Goal: Check status: Check status

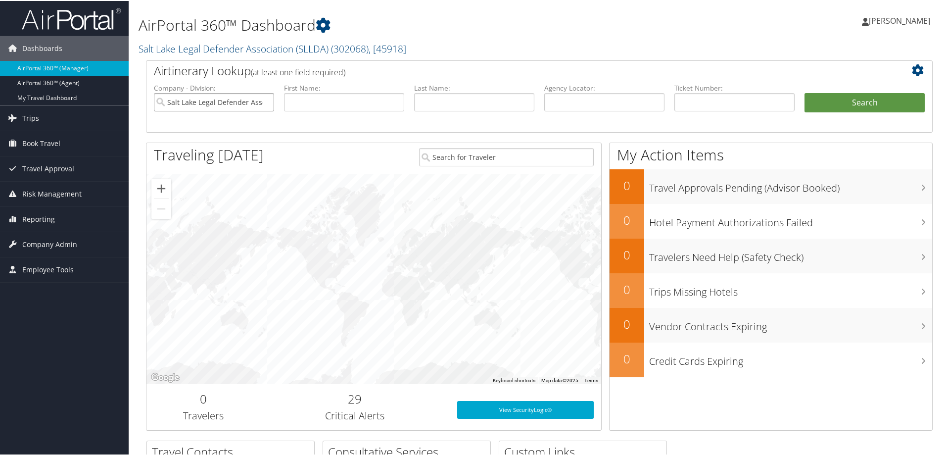
click at [265, 99] on input "Salt Lake Legal Defender Association (SLLDA)" at bounding box center [214, 101] width 120 height 18
click at [240, 99] on input "search" at bounding box center [214, 101] width 120 height 18
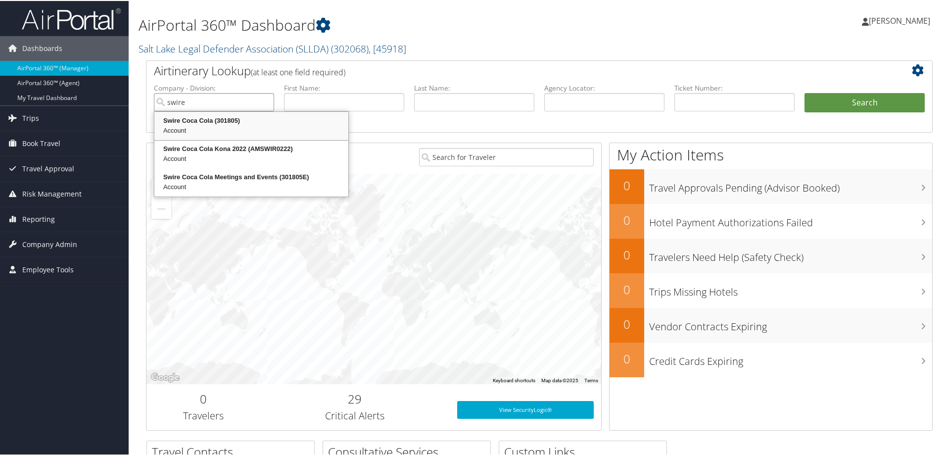
click at [252, 124] on div "Swire Coca Cola (301805)" at bounding box center [251, 120] width 191 height 10
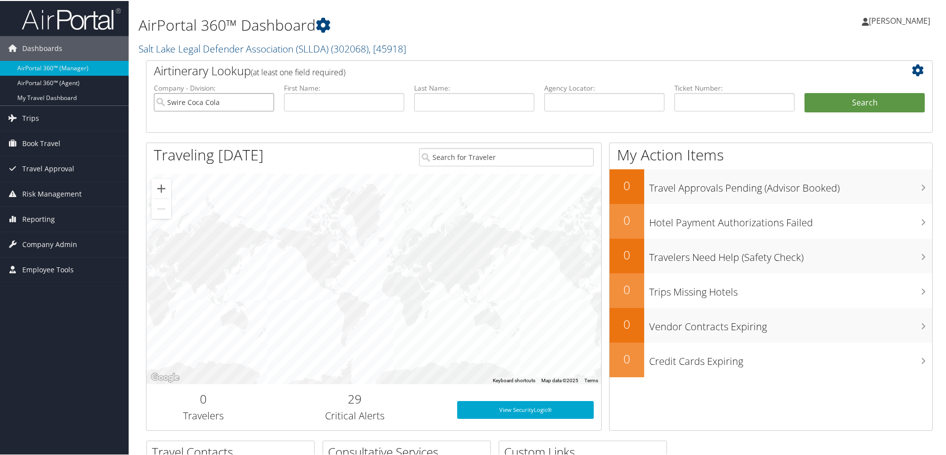
type input "Swire Coca Cola"
click at [468, 105] on input "text" at bounding box center [474, 101] width 120 height 18
type input "[PERSON_NAME]"
drag, startPoint x: 823, startPoint y: 107, endPoint x: 817, endPoint y: 107, distance: 6.4
click at [824, 107] on button "Search" at bounding box center [864, 102] width 120 height 20
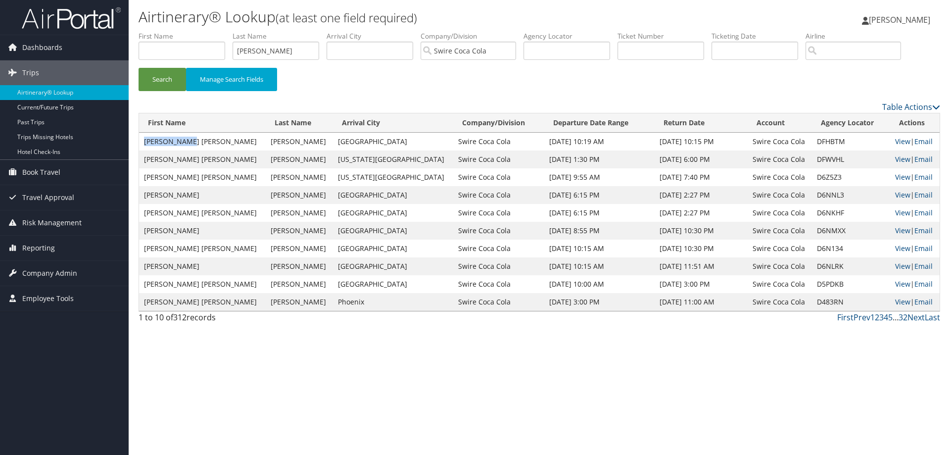
drag, startPoint x: 193, startPoint y: 141, endPoint x: 143, endPoint y: 138, distance: 50.0
click at [143, 138] on td "[PERSON_NAME] [PERSON_NAME]" at bounding box center [202, 142] width 127 height 18
copy td "[PERSON_NAME] [PERSON_NAME]"
click at [198, 53] on input "text" at bounding box center [181, 51] width 87 height 18
paste input "[PERSON_NAME] [PERSON_NAME]"
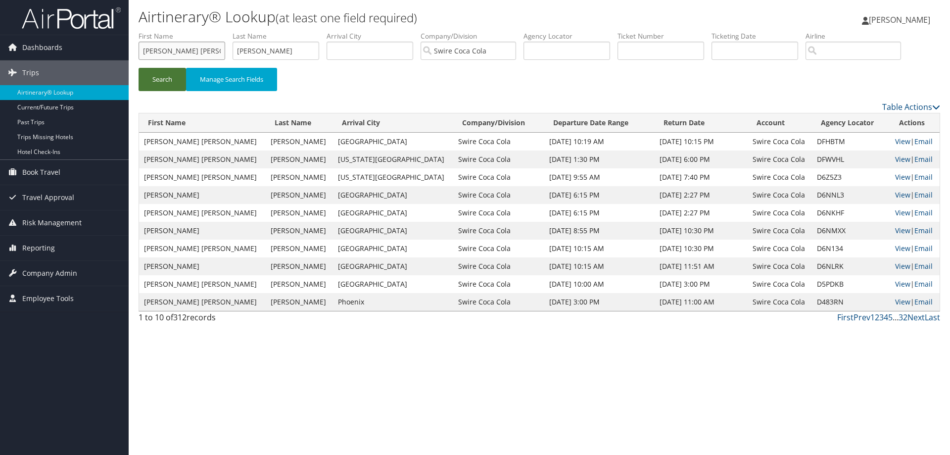
type input "[PERSON_NAME] [PERSON_NAME]"
click at [172, 77] on button "Search" at bounding box center [161, 79] width 47 height 23
click at [895, 247] on link "View" at bounding box center [902, 247] width 15 height 9
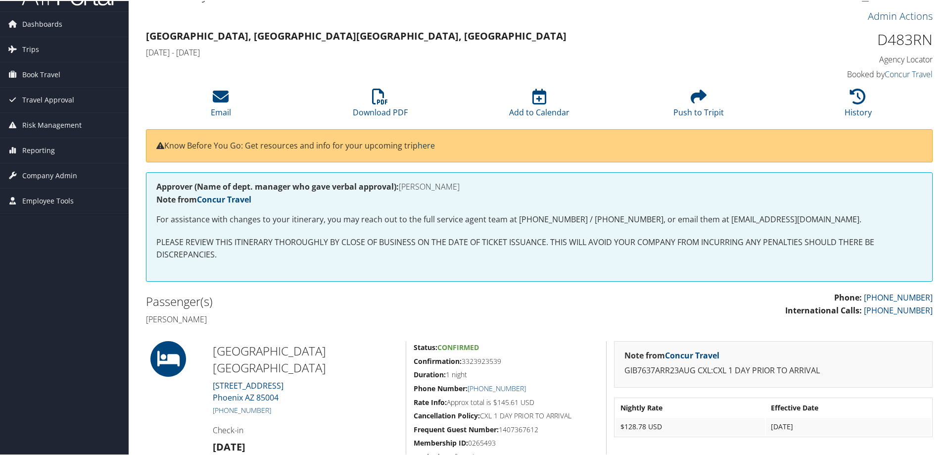
scroll to position [23, 0]
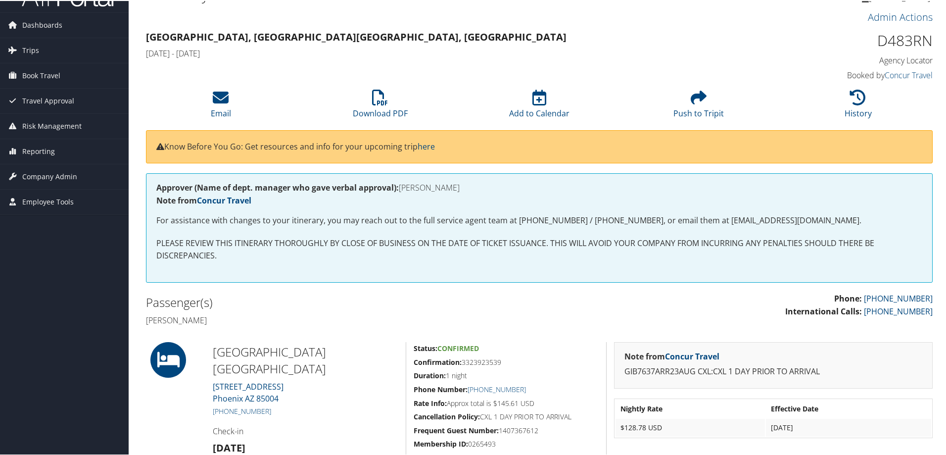
click at [893, 37] on h1 "D483RN" at bounding box center [839, 39] width 185 height 21
copy h1 "D483RN"
